Goal: Task Accomplishment & Management: Manage account settings

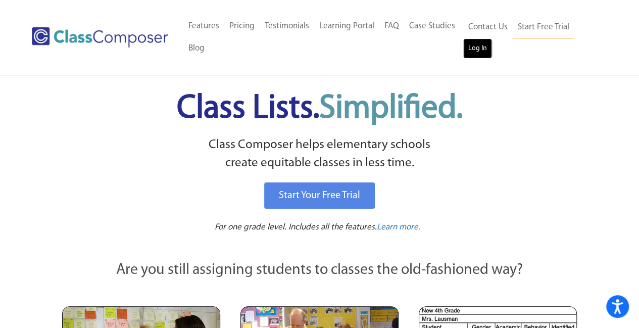
click at [468, 49] on link "Log In" at bounding box center [477, 48] width 29 height 20
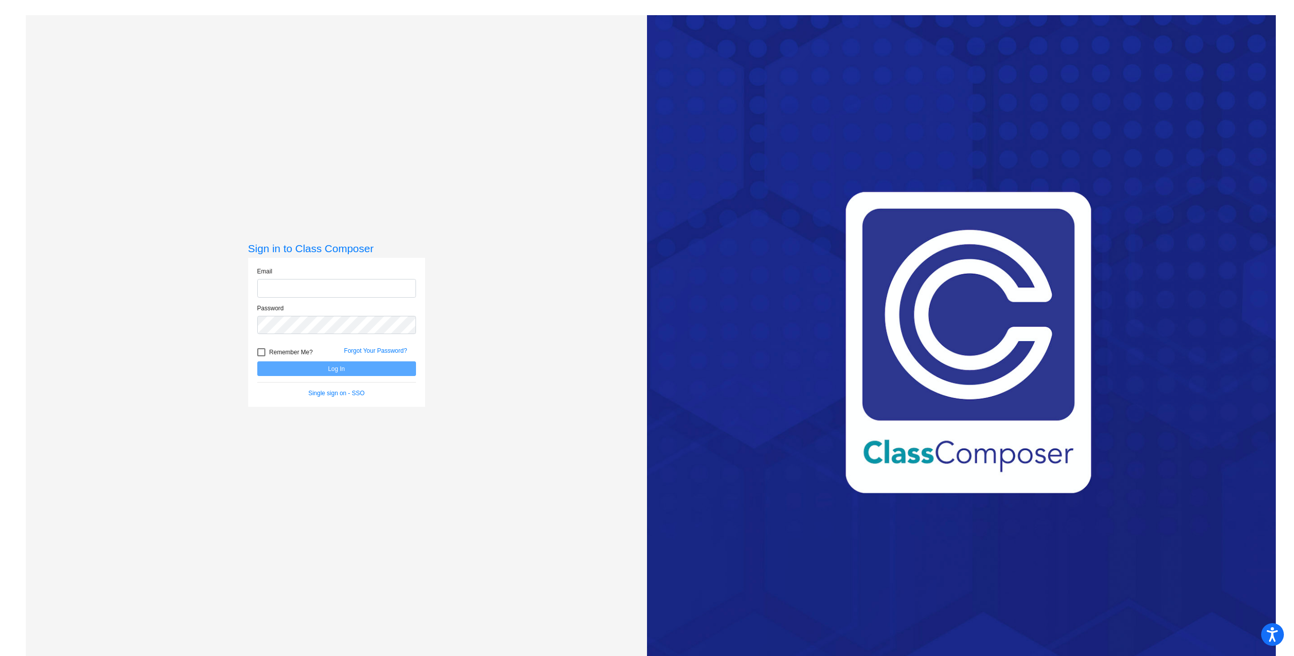
type input "[EMAIL_ADDRESS][DOMAIN_NAME]"
click at [387, 371] on button "Log In" at bounding box center [336, 368] width 159 height 15
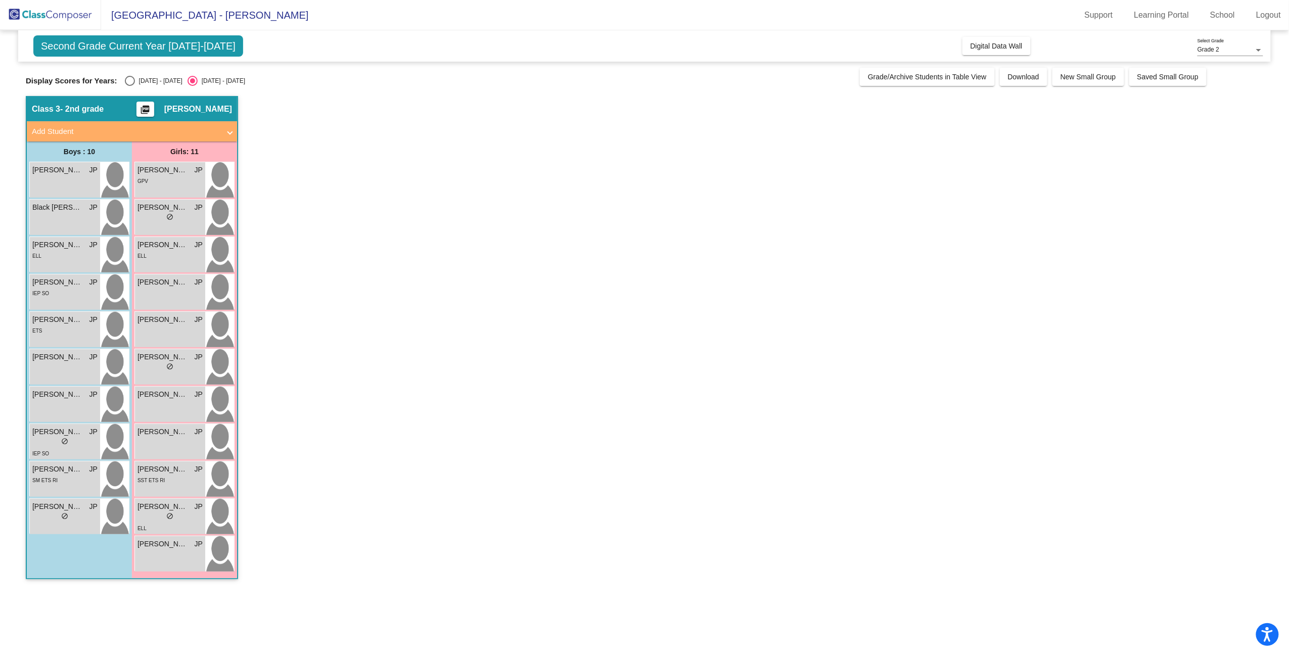
click at [126, 75] on div "Display Scores for Years: 2024 - 2025 2025 - 2026 Grade/Archive Students in Tab…" at bounding box center [644, 77] width 1237 height 18
click at [128, 78] on div "Select an option" at bounding box center [130, 81] width 10 height 10
click at [129, 86] on input "2024 - 2025" at bounding box center [129, 86] width 1 height 1
radio input "true"
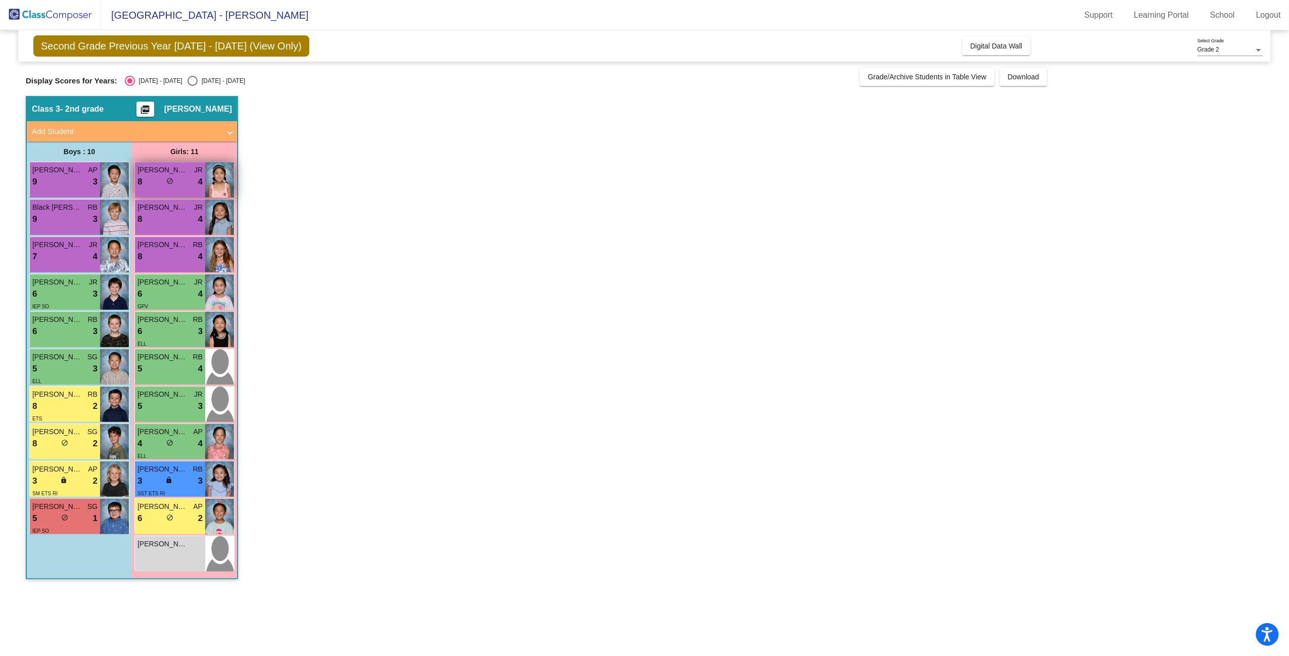
click at [173, 183] on span "do_not_disturb_alt" at bounding box center [170, 180] width 7 height 7
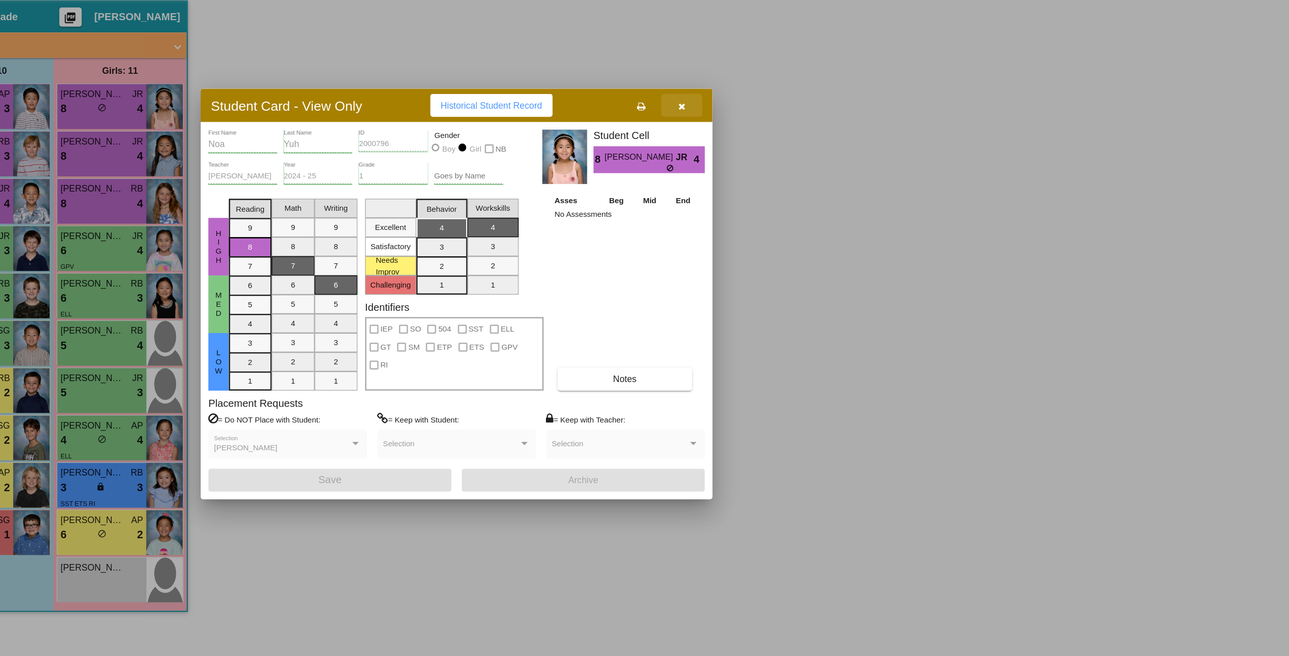
click at [627, 176] on icon "button" at bounding box center [629, 179] width 6 height 7
